Goal: Check status

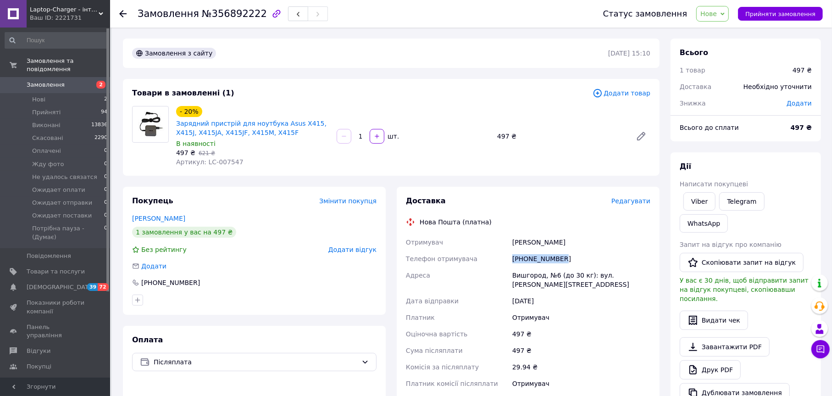
drag, startPoint x: 541, startPoint y: 256, endPoint x: 513, endPoint y: 256, distance: 27.5
click at [513, 256] on div "+380955474453" at bounding box center [581, 258] width 142 height 17
copy div "+380955474453"
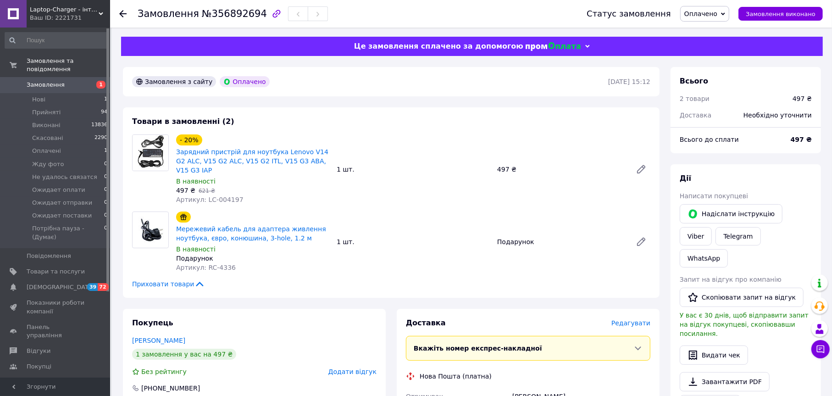
click at [503, 84] on div "Замовлення з сайту Оплачено" at bounding box center [369, 81] width 478 height 15
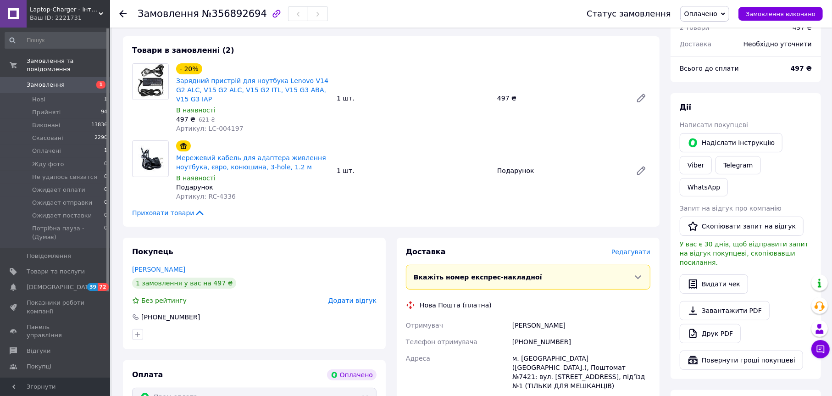
scroll to position [92, 0]
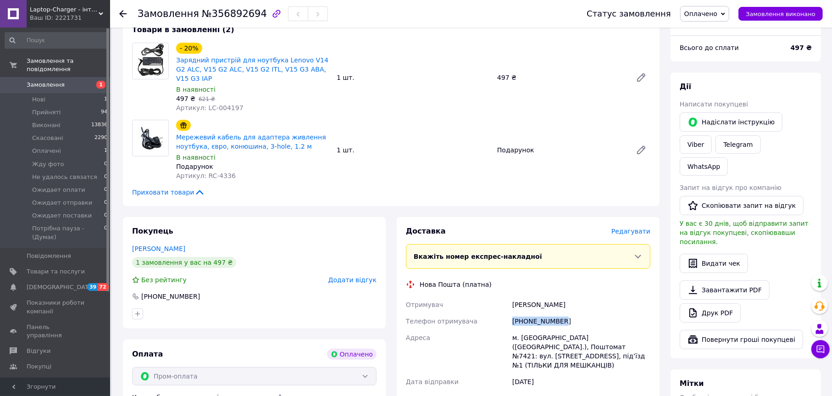
drag, startPoint x: 557, startPoint y: 312, endPoint x: 513, endPoint y: 312, distance: 43.6
click at [513, 313] on div "[PHONE_NUMBER]" at bounding box center [581, 321] width 142 height 17
copy div "[PHONE_NUMBER]"
click at [549, 299] on div "[PERSON_NAME]" at bounding box center [581, 304] width 142 height 17
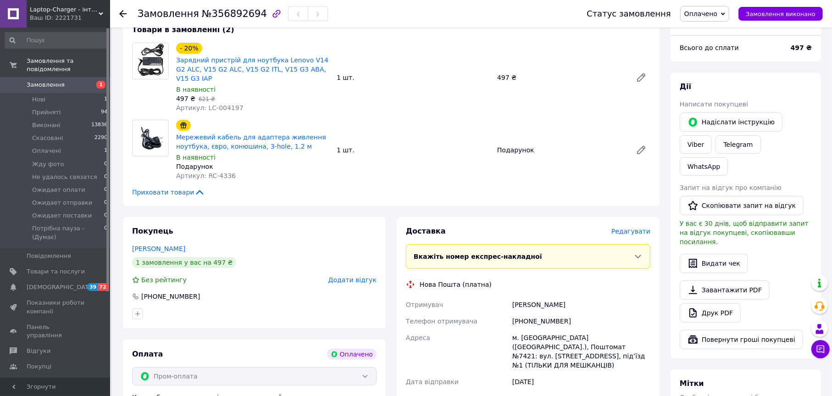
drag, startPoint x: 513, startPoint y: 297, endPoint x: 566, endPoint y: 296, distance: 53.2
click at [566, 296] on div "[PERSON_NAME]" at bounding box center [581, 304] width 142 height 17
copy div "[PERSON_NAME]"
click at [521, 331] on div "м. [GEOGRAPHIC_DATA] ([GEOGRAPHIC_DATA].), Поштомат №7421: вул. [STREET_ADDRESS…" at bounding box center [581, 351] width 142 height 44
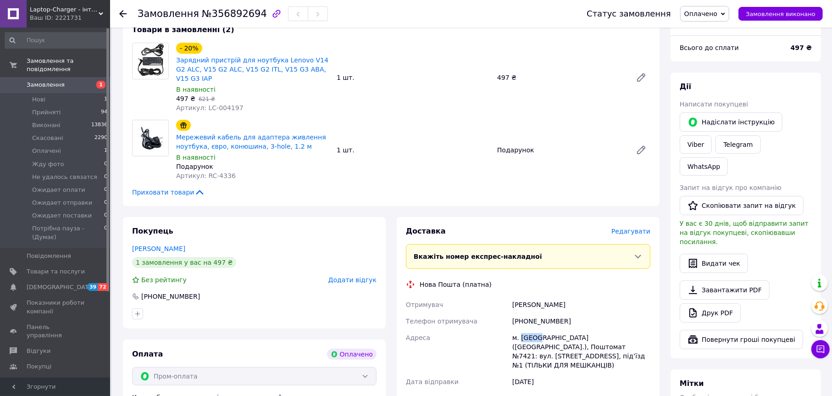
copy div "Київ"
click at [625, 329] on div "м. [GEOGRAPHIC_DATA] ([GEOGRAPHIC_DATA].), Поштомат №7421: вул. [STREET_ADDRESS…" at bounding box center [581, 351] width 142 height 44
copy div "7421"
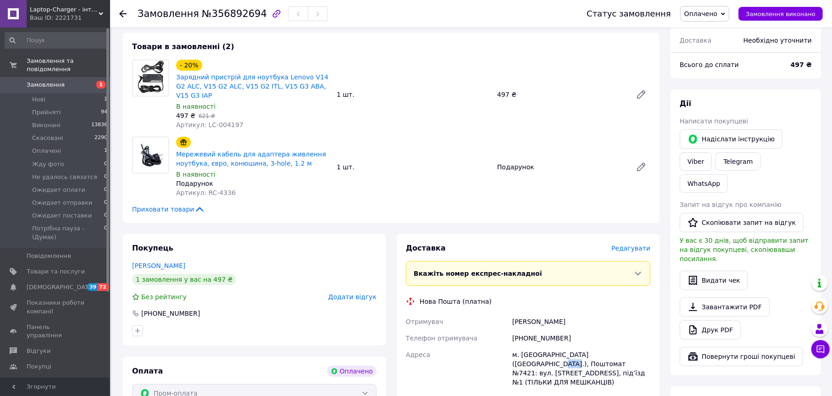
scroll to position [0, 0]
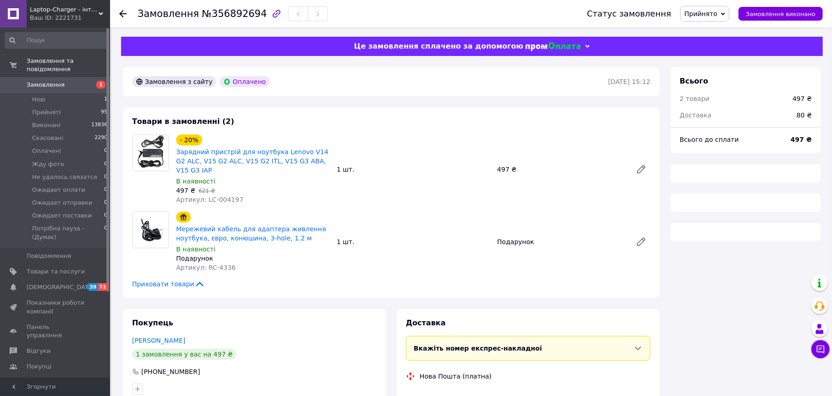
scroll to position [132, 0]
